Goal: Register for event/course

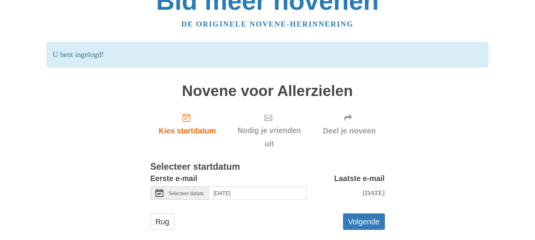
scroll to position [30, 0]
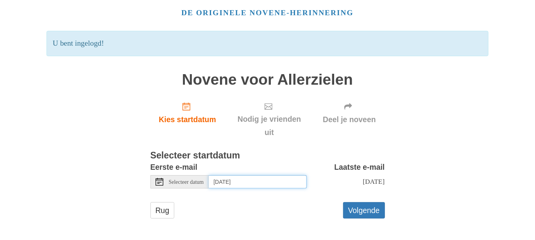
click at [231, 185] on input "Tuesday, October 14th" at bounding box center [258, 181] width 98 height 13
click at [240, 183] on input "Monday, October 20th" at bounding box center [258, 181] width 98 height 13
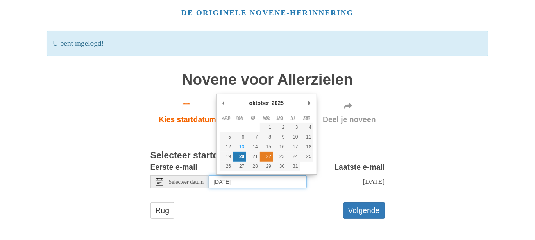
click at [268, 157] on font "22" at bounding box center [268, 156] width 5 height 5
click at [246, 186] on input "Monday, October 20th" at bounding box center [258, 181] width 98 height 13
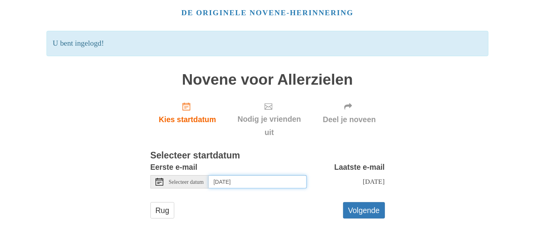
click at [266, 181] on input "Wednesday, October 22nd" at bounding box center [258, 181] width 98 height 13
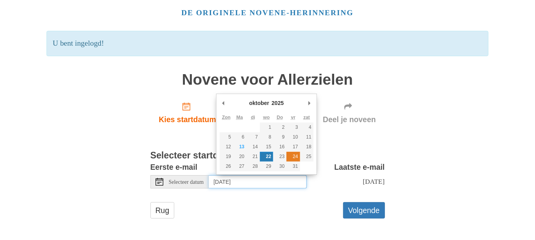
type input "Friday, October 24th"
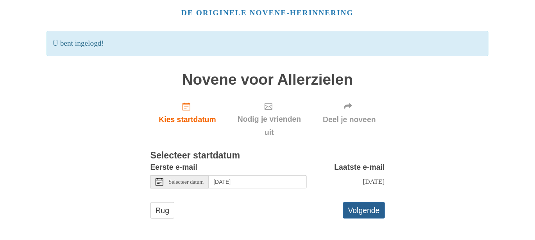
click at [364, 212] on font "Volgende" at bounding box center [364, 210] width 32 height 9
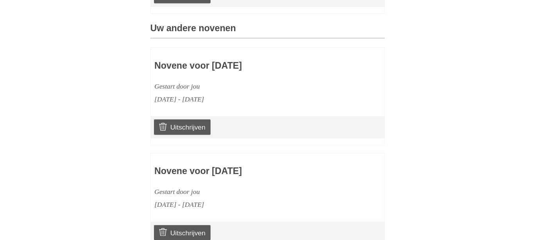
scroll to position [351, 0]
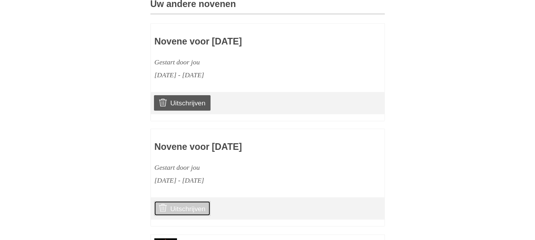
click at [171, 213] on font "Uitschrijven" at bounding box center [187, 209] width 35 height 8
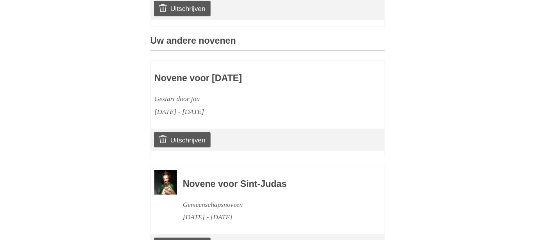
scroll to position [390, 0]
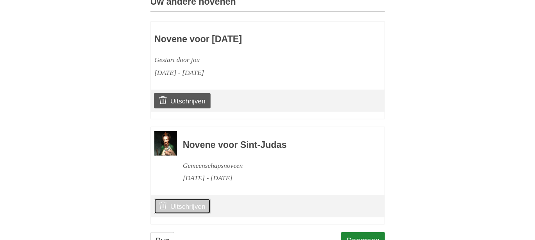
click at [193, 210] on font "Uitschrijven" at bounding box center [187, 207] width 35 height 8
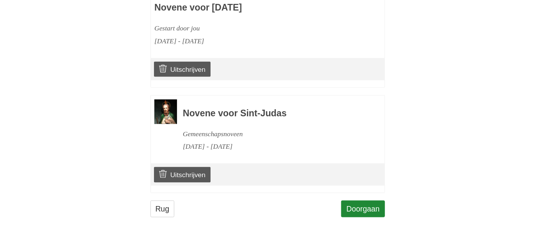
scroll to position [432, 0]
click at [162, 178] on icon at bounding box center [163, 174] width 8 height 8
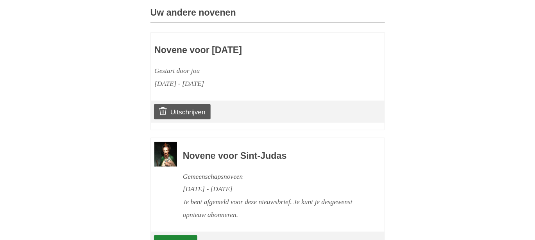
scroll to position [418, 0]
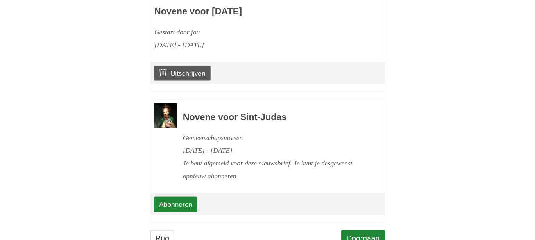
click at [232, 122] on font "Novene voor Sint-Judas" at bounding box center [235, 117] width 104 height 10
drag, startPoint x: 293, startPoint y: 151, endPoint x: 419, endPoint y: 163, distance: 126.7
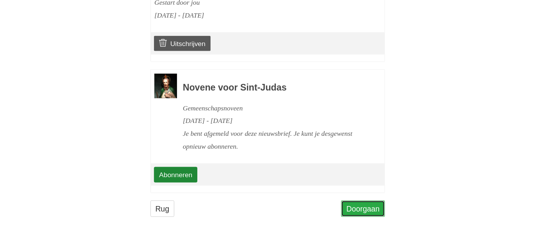
click at [377, 212] on font "Doorgaan" at bounding box center [362, 209] width 33 height 9
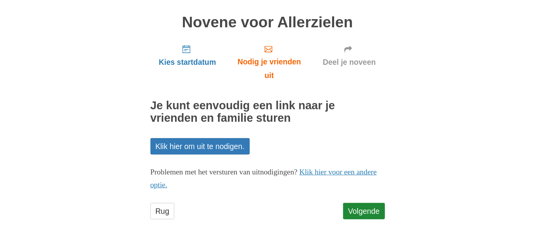
scroll to position [51, 0]
click at [362, 212] on font "Volgende" at bounding box center [364, 211] width 32 height 9
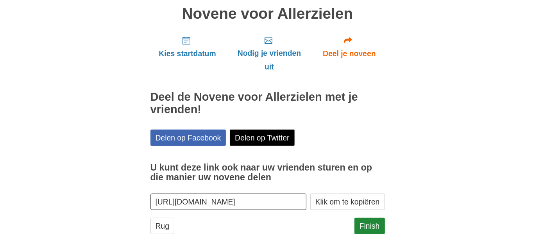
scroll to position [74, 0]
